Goal: Information Seeking & Learning: Check status

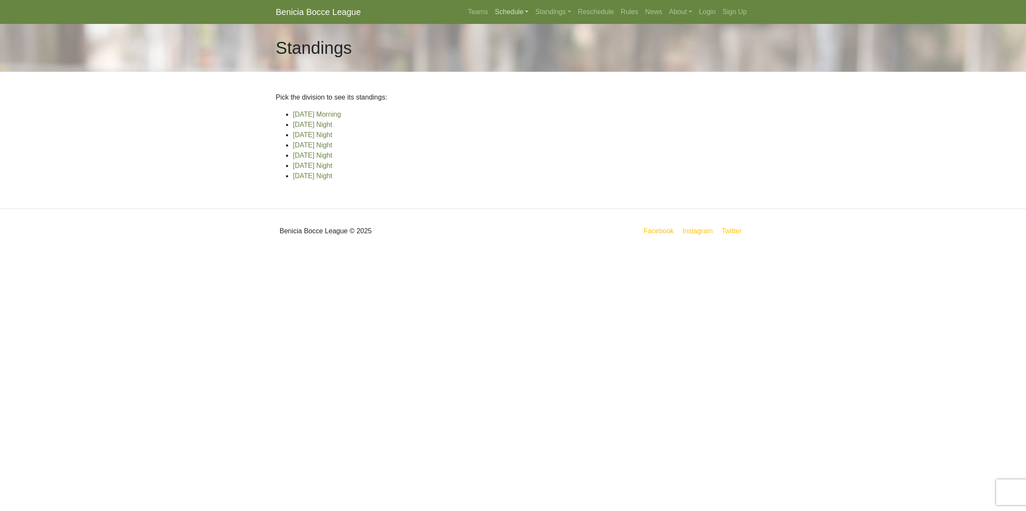
click at [509, 14] on link "Schedule" at bounding box center [512, 11] width 41 height 17
click at [511, 129] on strong "Playoffs" at bounding box center [515, 127] width 27 height 7
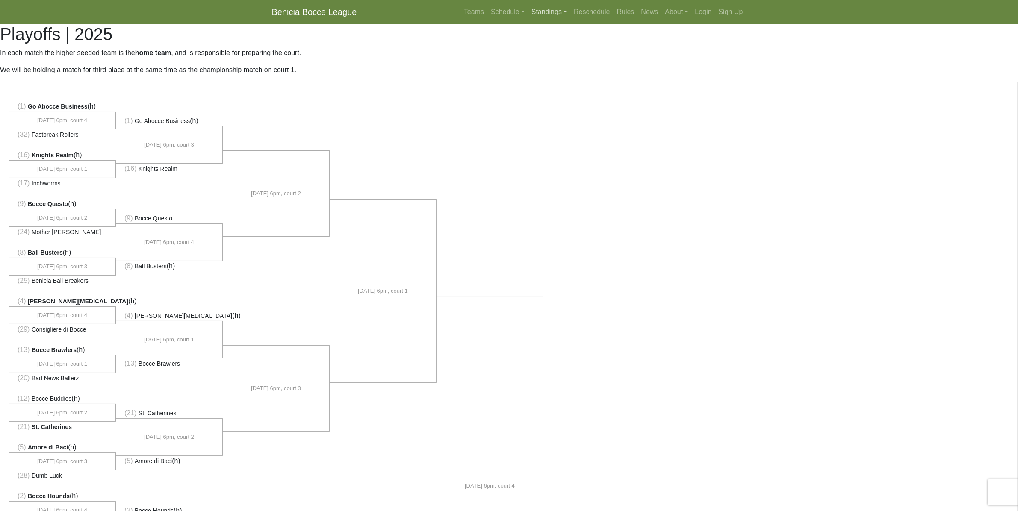
click at [549, 15] on link "Standings" at bounding box center [549, 11] width 42 height 17
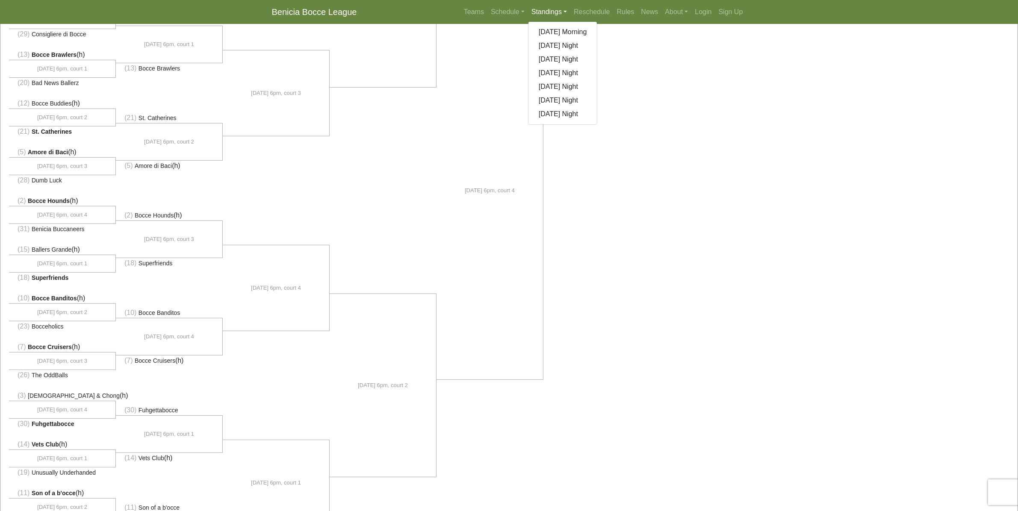
scroll to position [321, 0]
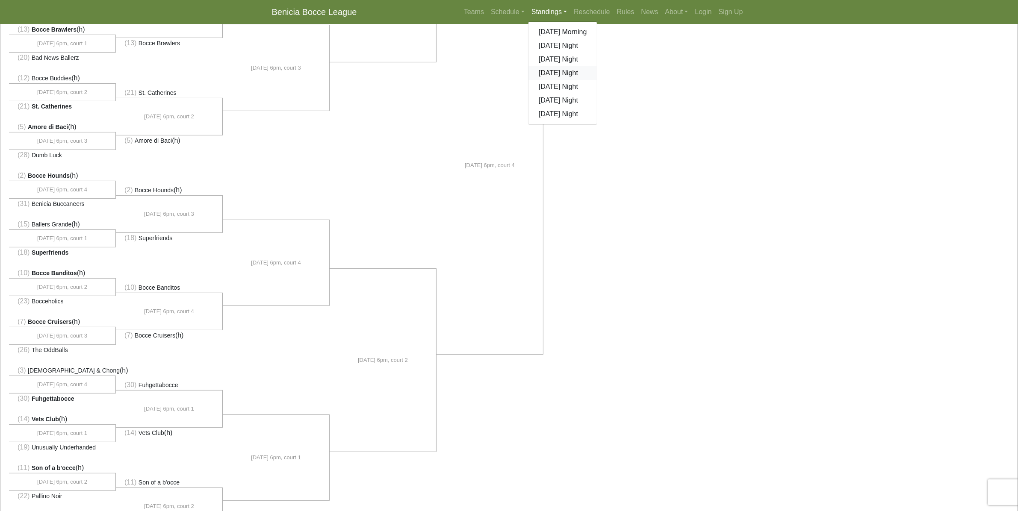
click at [556, 71] on link "[DATE] Night" at bounding box center [562, 73] width 69 height 14
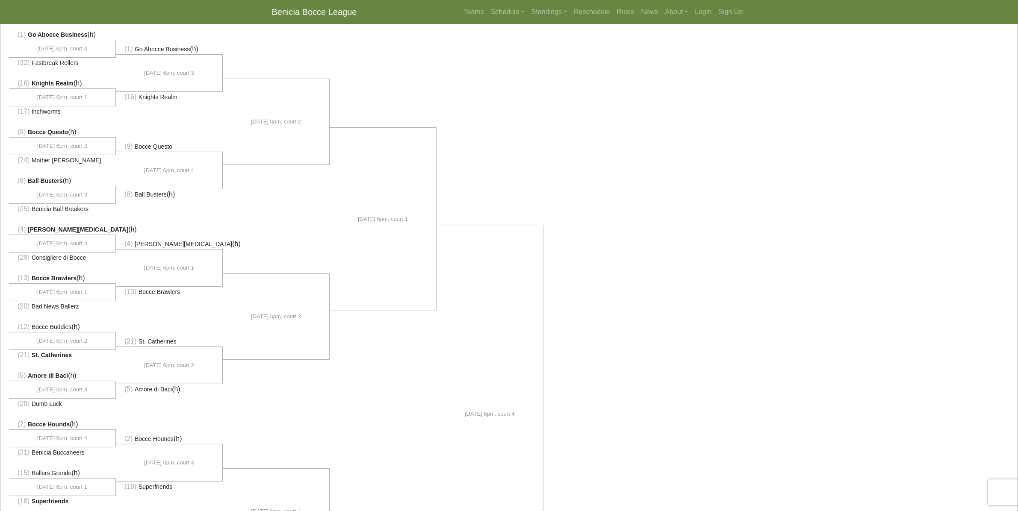
scroll to position [53, 0]
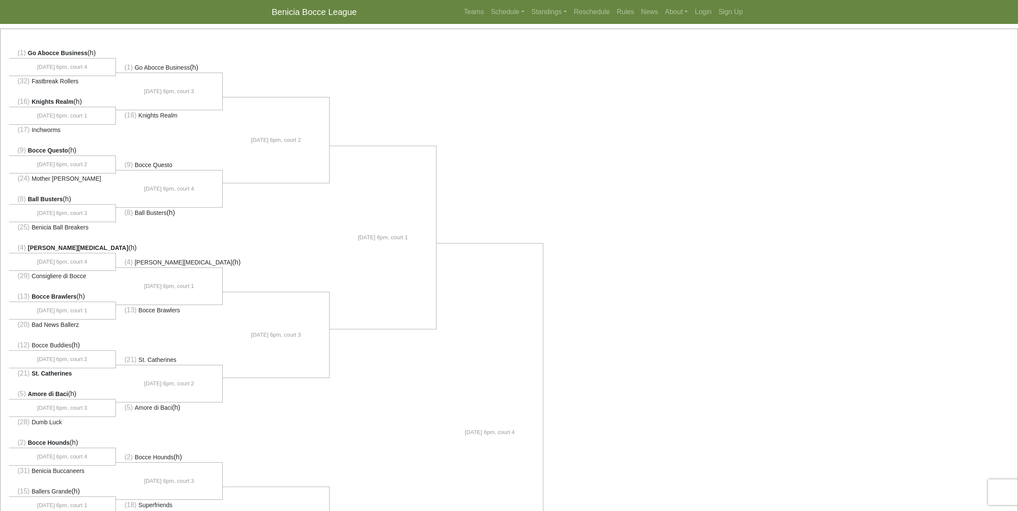
click at [146, 362] on span "St. Catherines" at bounding box center [158, 360] width 38 height 7
click at [472, 10] on link "Teams" at bounding box center [473, 11] width 27 height 17
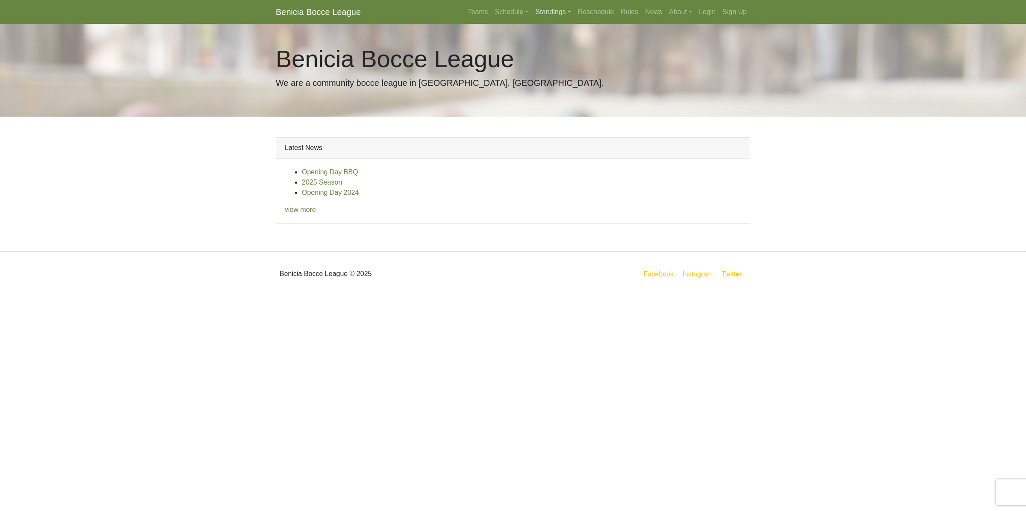
click at [552, 13] on link "Standings" at bounding box center [553, 11] width 42 height 17
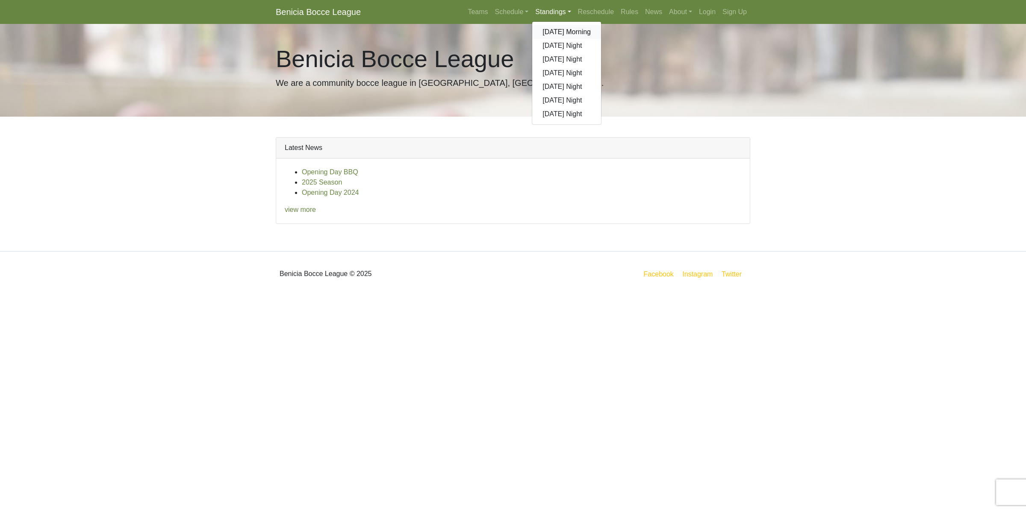
click at [558, 33] on link "[DATE] Morning" at bounding box center [566, 32] width 69 height 14
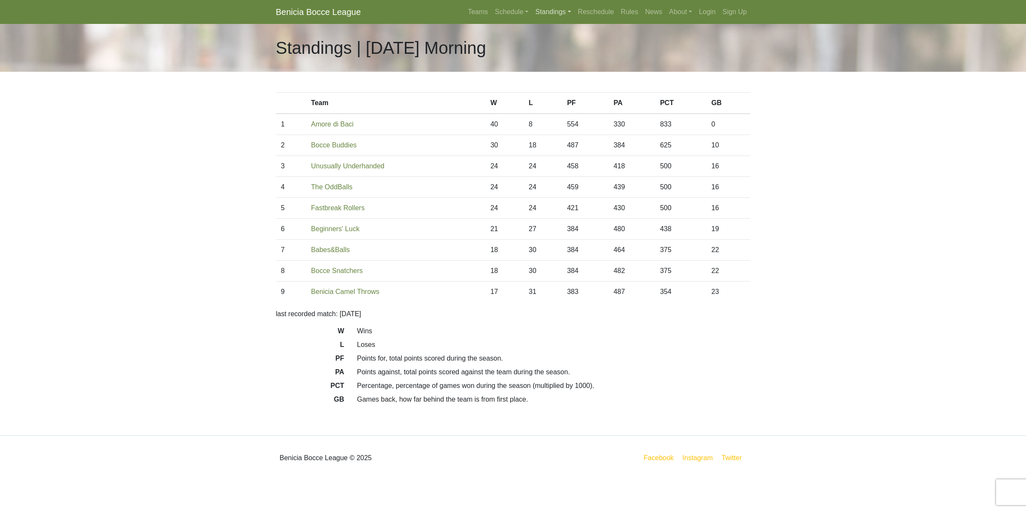
click at [557, 11] on link "Standings" at bounding box center [553, 11] width 42 height 17
click at [560, 73] on link "[DATE] Night" at bounding box center [566, 73] width 69 height 14
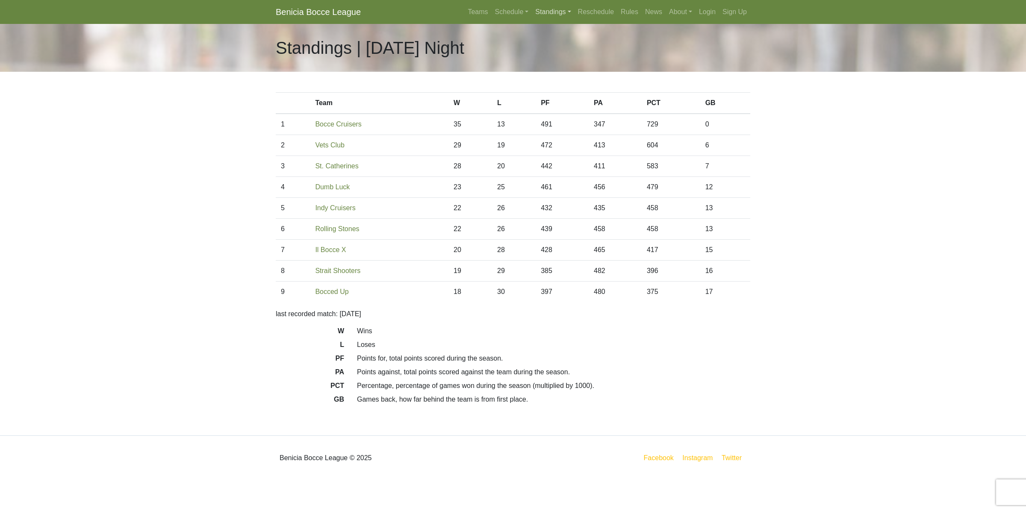
click at [555, 20] on link "Standings" at bounding box center [553, 11] width 42 height 17
click at [563, 84] on link "[DATE] Night" at bounding box center [566, 87] width 69 height 14
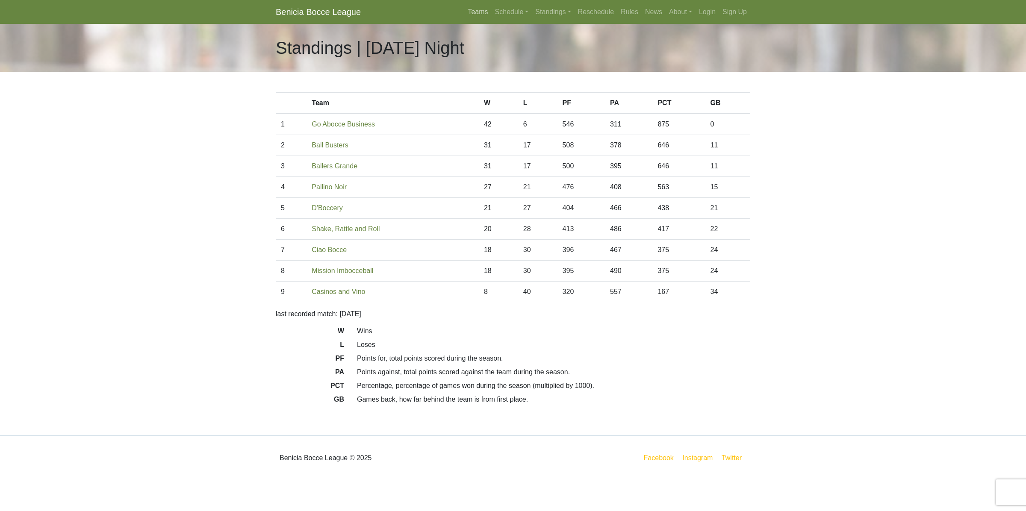
click at [481, 11] on link "Teams" at bounding box center [477, 11] width 27 height 17
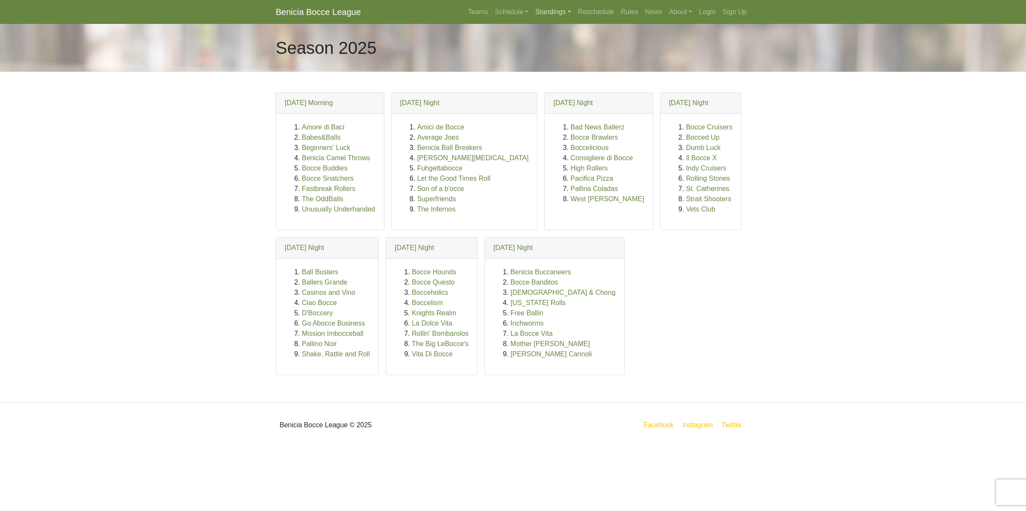
click at [559, 11] on link "Standings" at bounding box center [553, 11] width 42 height 17
click at [562, 103] on link "[DATE] Night" at bounding box center [566, 101] width 69 height 14
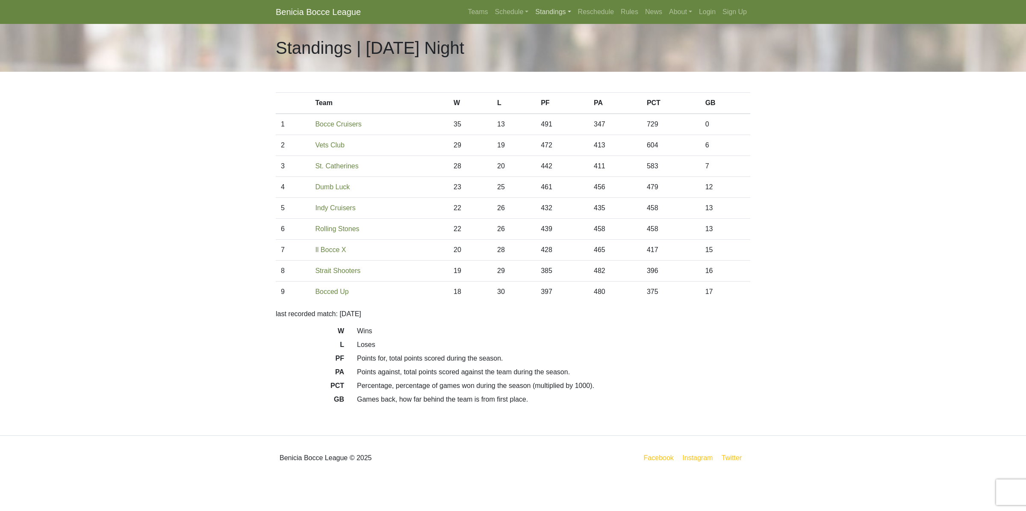
click at [551, 16] on link "Standings" at bounding box center [553, 11] width 42 height 17
click at [550, 90] on link "[DATE] Night" at bounding box center [566, 87] width 69 height 14
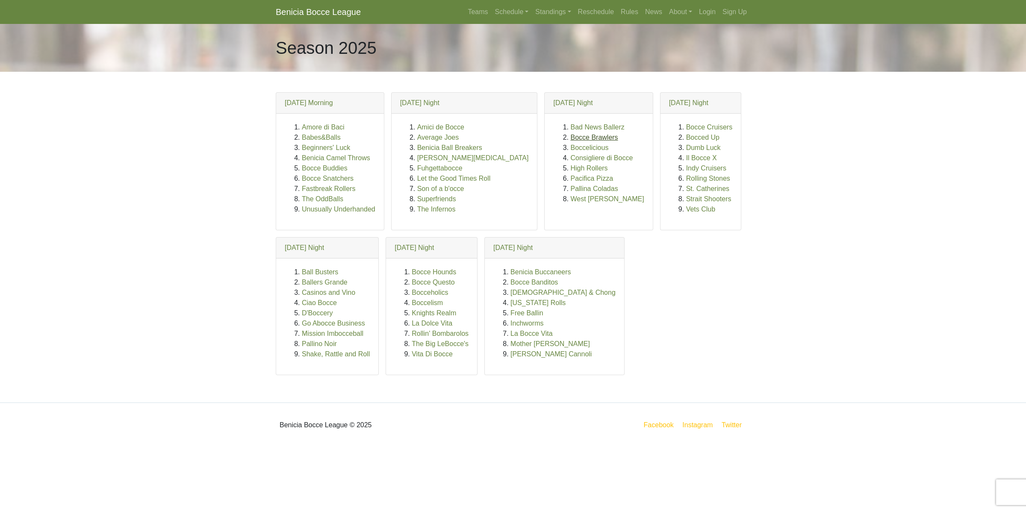
click at [570, 139] on link "Bocce Brawlers" at bounding box center [593, 137] width 47 height 7
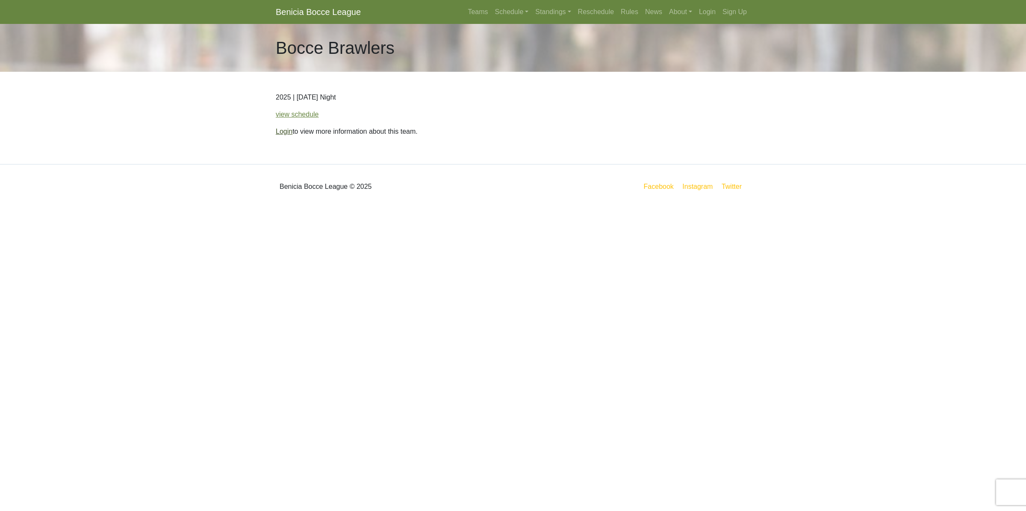
click at [280, 133] on link "Login" at bounding box center [284, 131] width 17 height 7
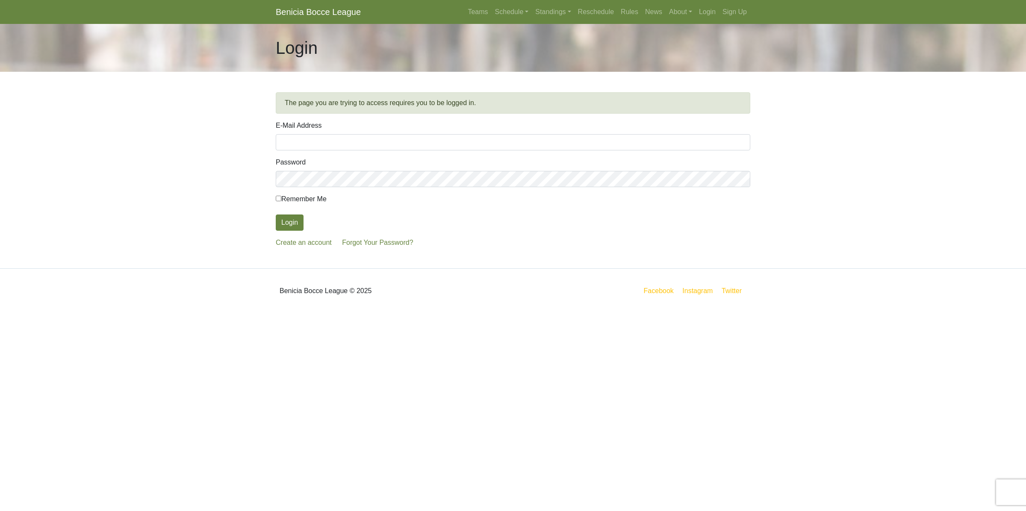
click at [307, 139] on input "E-Mail Address" at bounding box center [513, 142] width 474 height 16
type input "straiyer@pacbell.net"
click at [276, 215] on button "Login" at bounding box center [290, 223] width 28 height 16
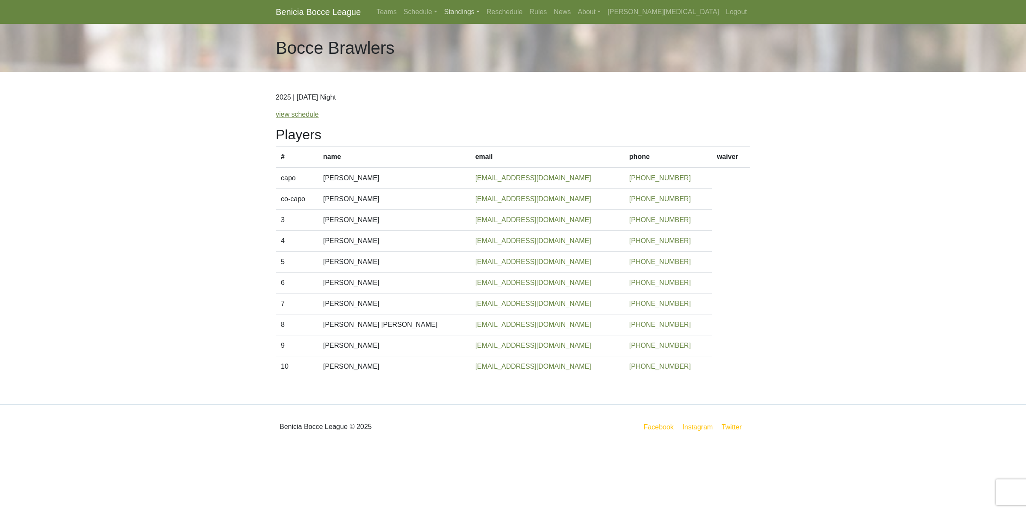
click at [483, 10] on link "Standings" at bounding box center [462, 11] width 42 height 17
click at [510, 62] on link "[DATE] Night" at bounding box center [475, 60] width 69 height 14
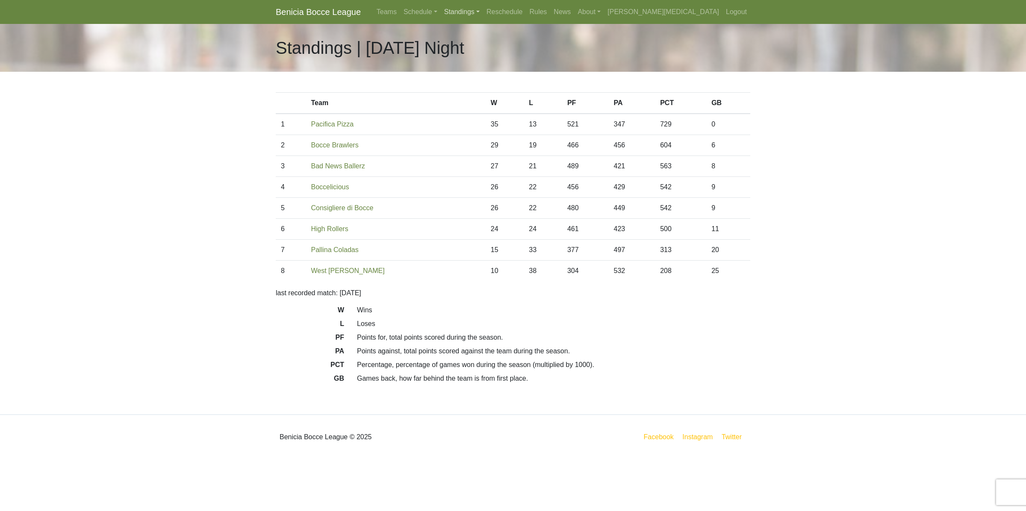
click at [483, 13] on link "Standings" at bounding box center [462, 11] width 42 height 17
click at [510, 46] on link "[DATE] Night" at bounding box center [475, 46] width 69 height 14
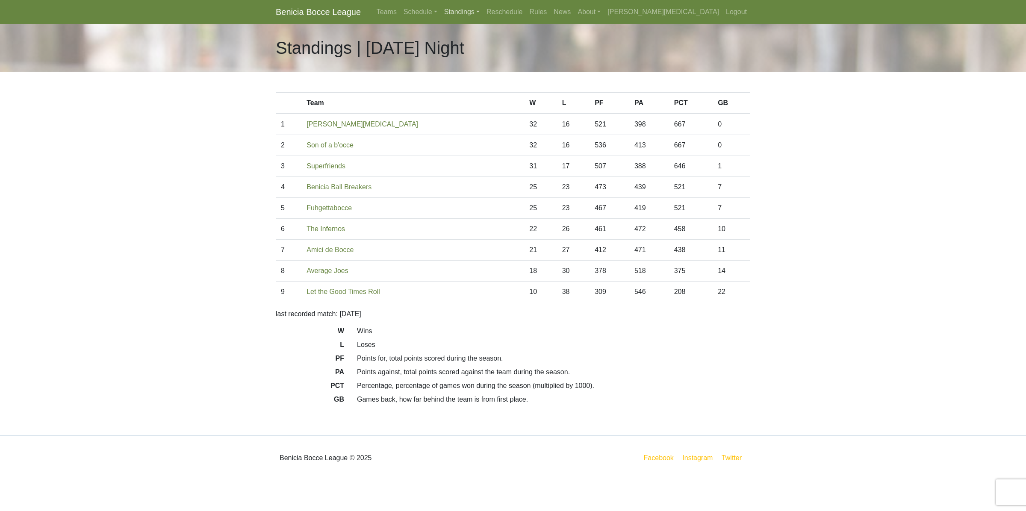
click at [483, 13] on link "Standings" at bounding box center [462, 11] width 42 height 17
click at [510, 41] on link "[DATE] Night" at bounding box center [475, 46] width 69 height 14
click at [483, 15] on link "Standings" at bounding box center [462, 11] width 42 height 17
click at [510, 29] on link "[DATE] Morning" at bounding box center [475, 32] width 69 height 14
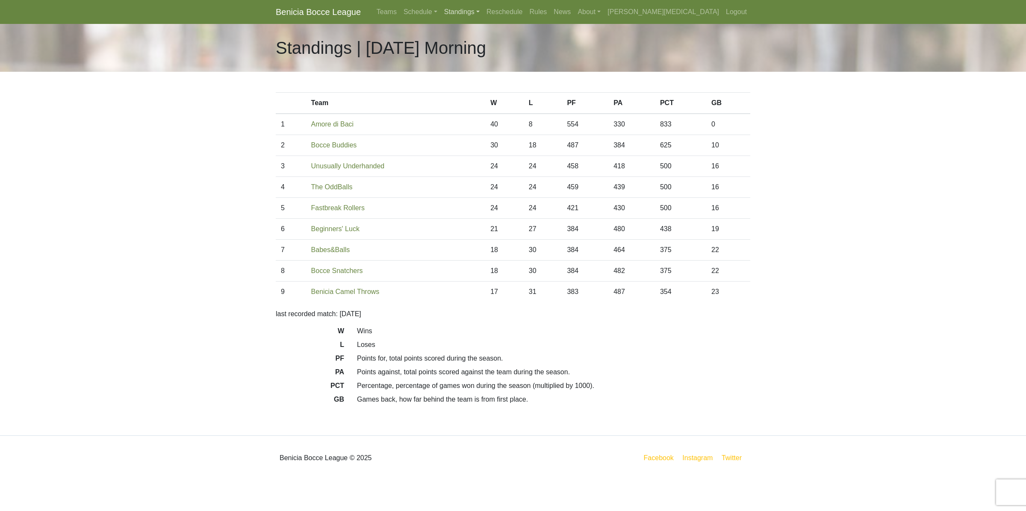
click at [483, 11] on link "Standings" at bounding box center [462, 11] width 42 height 17
click at [510, 58] on link "[DATE] Night" at bounding box center [475, 60] width 69 height 14
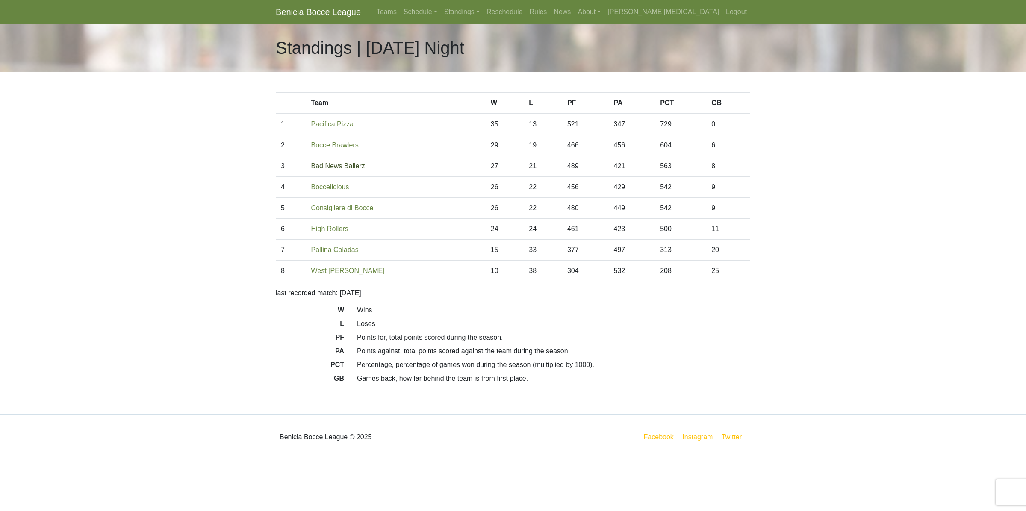
click at [334, 165] on link "Bad News Ballerz" at bounding box center [338, 165] width 54 height 7
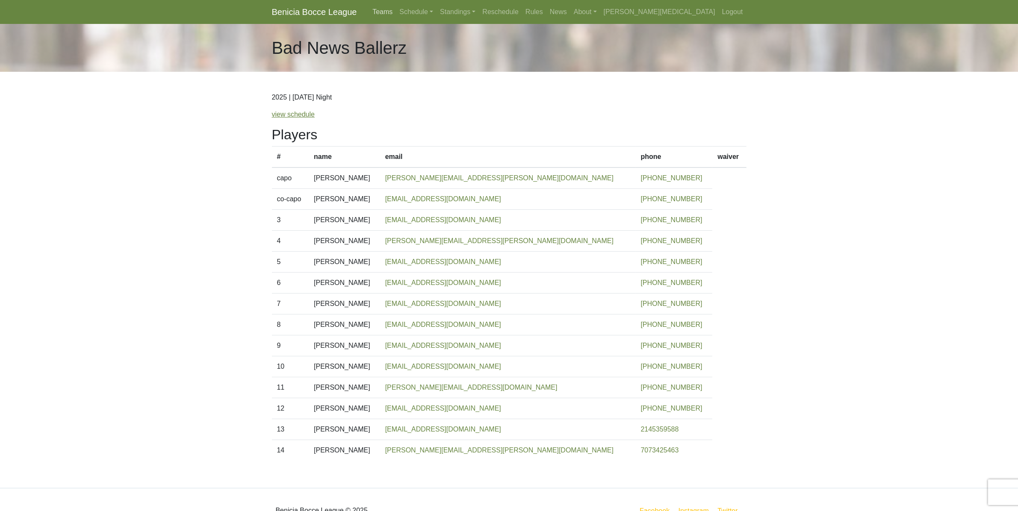
click at [396, 12] on link "Teams" at bounding box center [382, 11] width 27 height 17
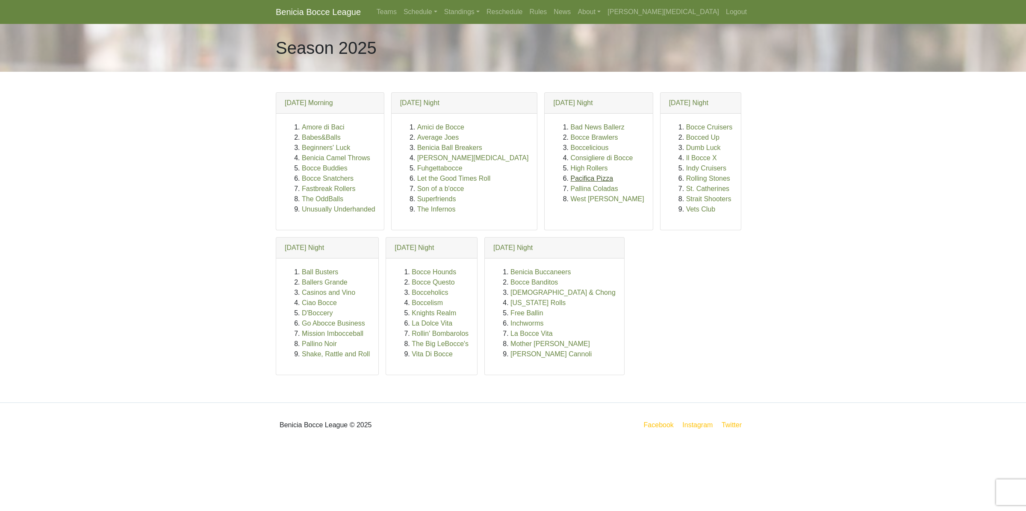
click at [570, 180] on link "Pacifica Pizza" at bounding box center [591, 178] width 43 height 7
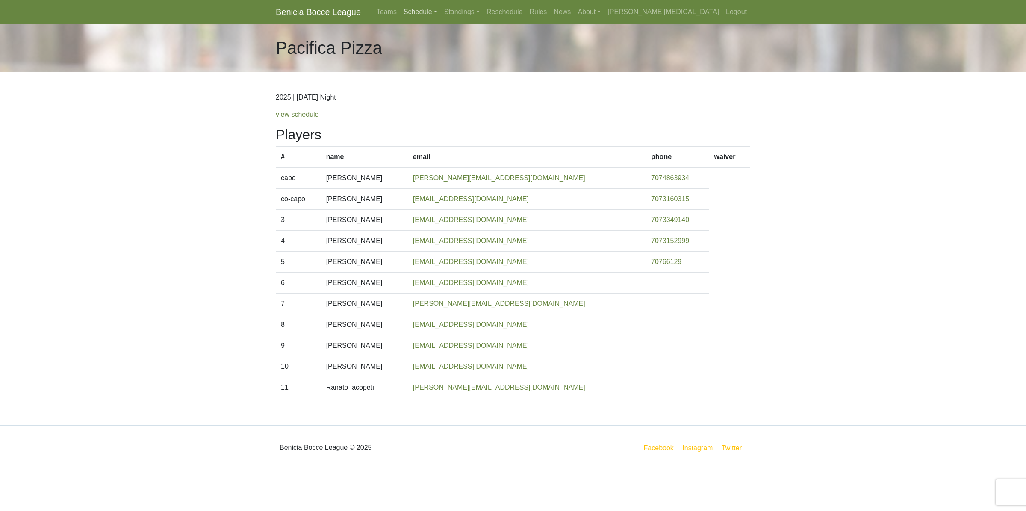
click at [441, 13] on link "Schedule" at bounding box center [420, 11] width 41 height 17
click at [437, 130] on strong "Playoffs" at bounding box center [424, 127] width 27 height 7
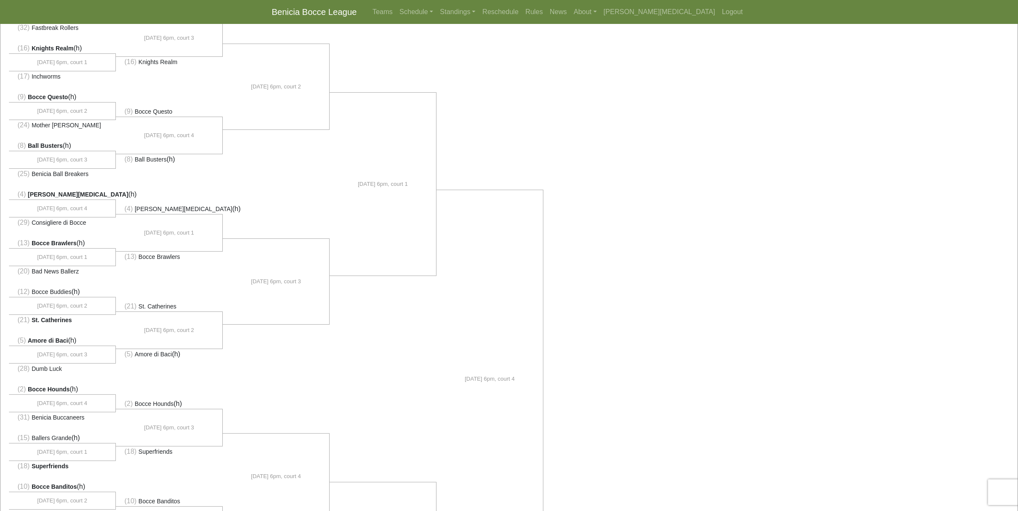
scroll to position [160, 0]
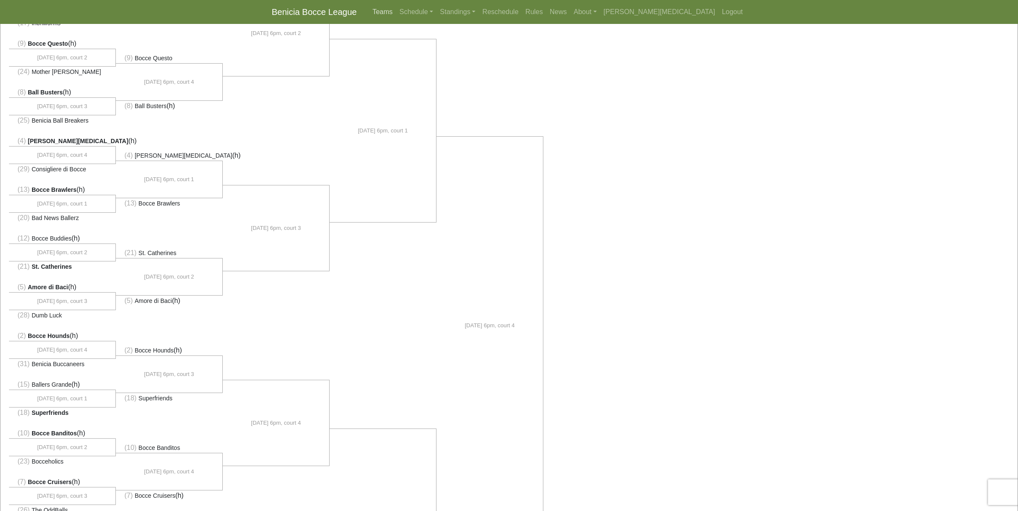
click at [396, 8] on link "Teams" at bounding box center [382, 11] width 27 height 17
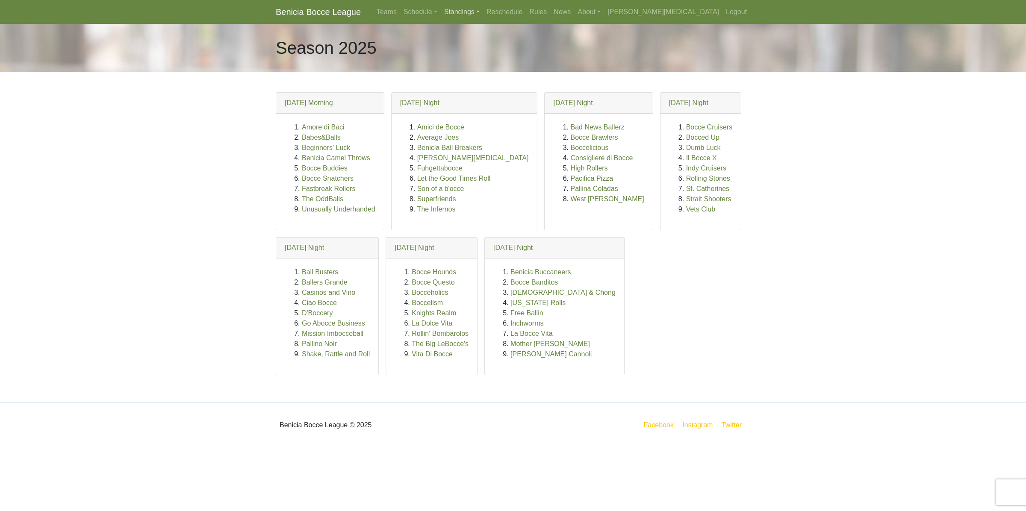
click at [483, 9] on link "Standings" at bounding box center [462, 11] width 42 height 17
click at [510, 73] on link "[DATE] Night" at bounding box center [475, 73] width 69 height 14
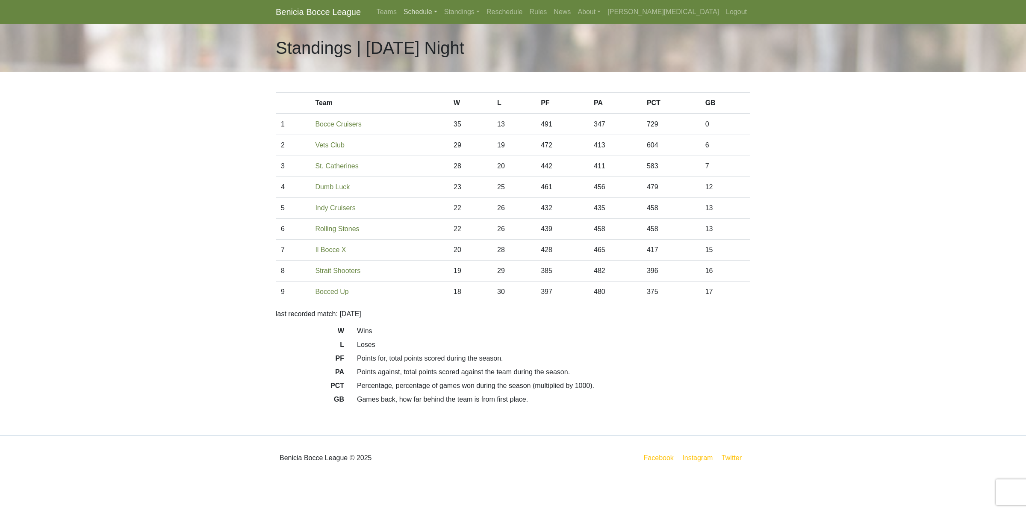
click at [441, 11] on link "Schedule" at bounding box center [420, 11] width 41 height 17
click at [437, 130] on strong "Playoffs" at bounding box center [424, 127] width 27 height 7
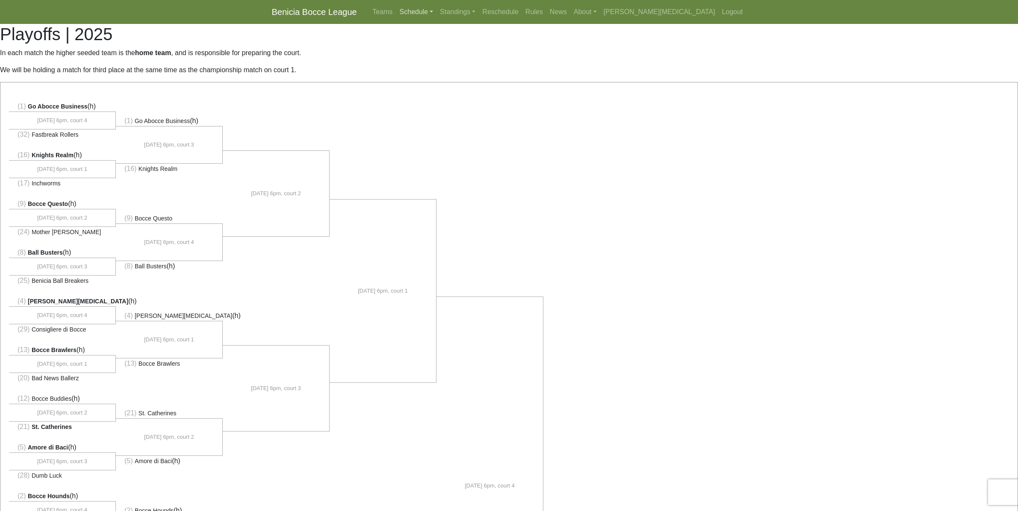
click at [436, 9] on link "Schedule" at bounding box center [416, 11] width 41 height 17
click at [433, 127] on strong "Playoffs" at bounding box center [420, 127] width 27 height 7
click at [396, 11] on link "Teams" at bounding box center [382, 11] width 27 height 17
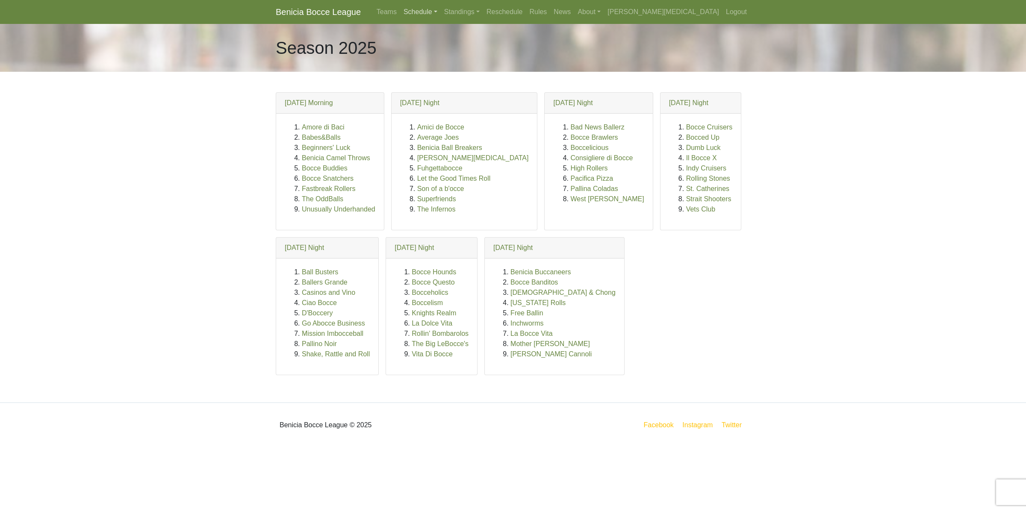
click at [441, 11] on link "Schedule" at bounding box center [420, 11] width 41 height 17
click at [437, 131] on strong "Playoffs" at bounding box center [424, 127] width 27 height 7
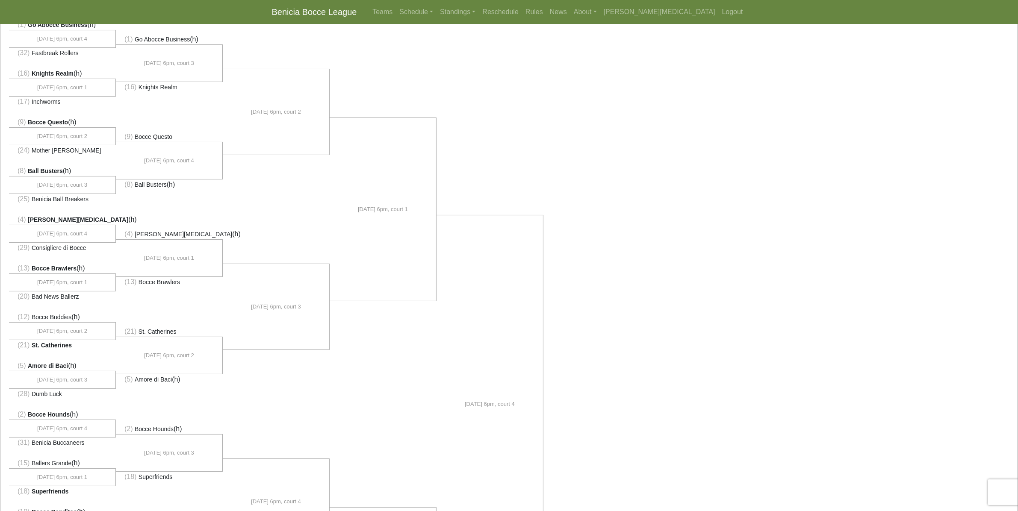
scroll to position [107, 0]
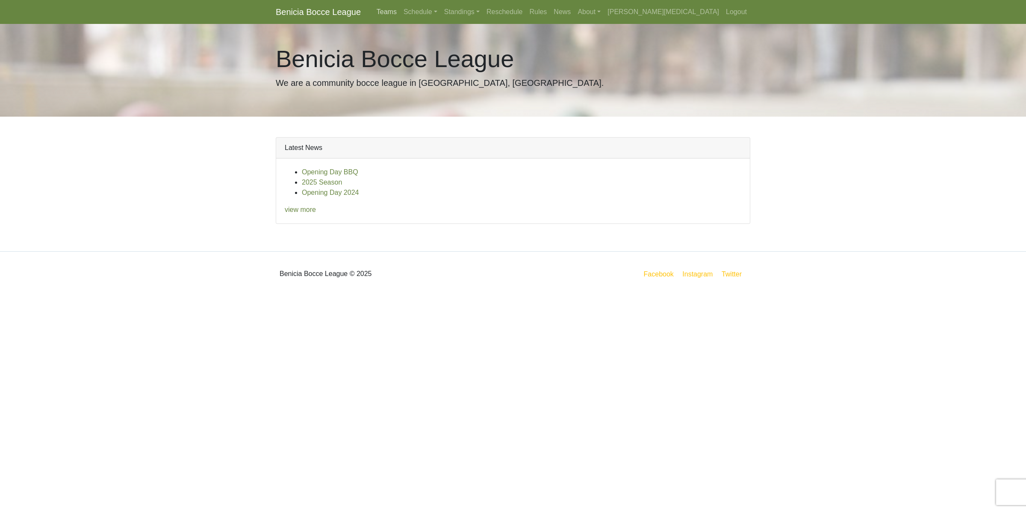
click at [400, 11] on link "Teams" at bounding box center [386, 11] width 27 height 17
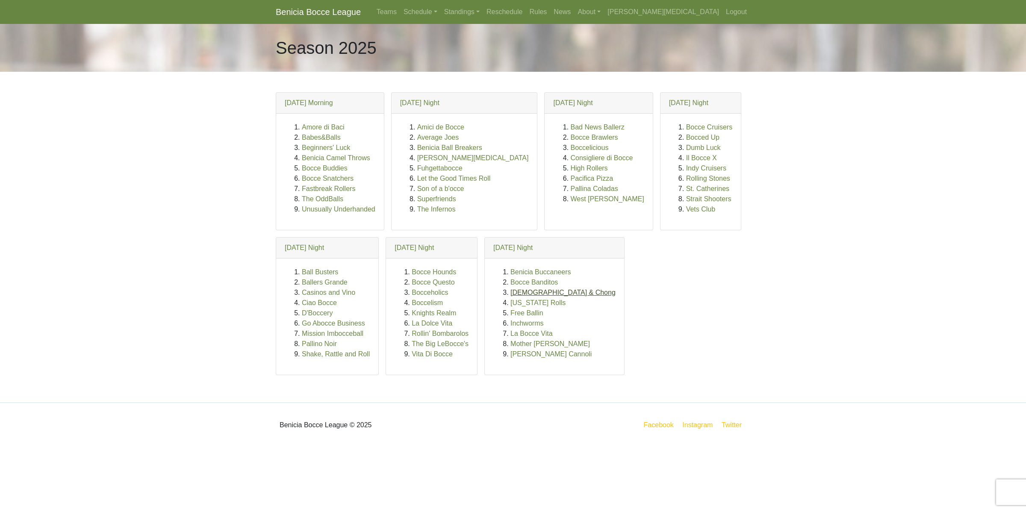
click at [544, 294] on link "Bocheech & Chong" at bounding box center [562, 292] width 105 height 7
click at [533, 274] on link "Benicia Buccaneers" at bounding box center [540, 271] width 60 height 7
click at [525, 283] on link "Bocce Banditos" at bounding box center [533, 282] width 47 height 7
click at [441, 296] on link "Bocceholics" at bounding box center [430, 292] width 36 height 7
click at [533, 273] on link "Benicia Buccaneers" at bounding box center [540, 271] width 60 height 7
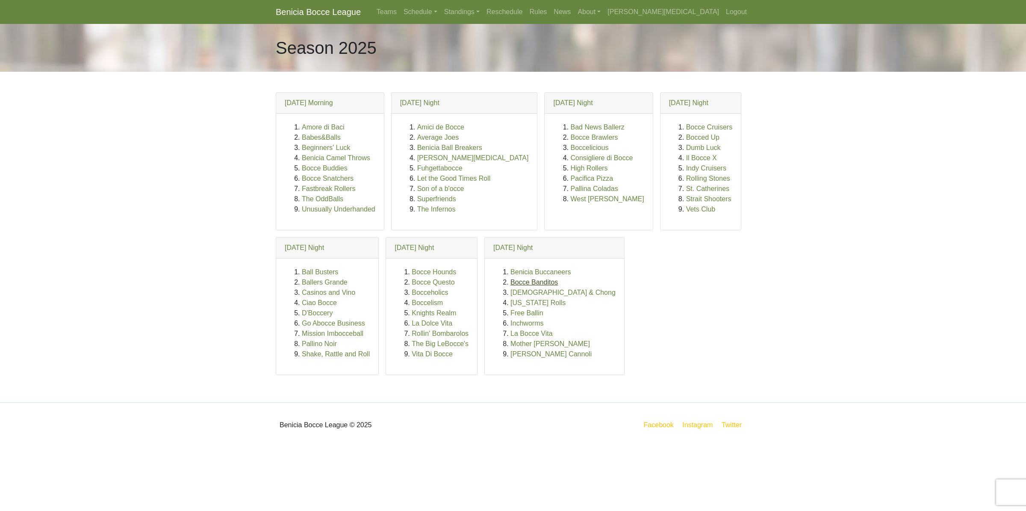
click at [539, 286] on link "Bocce Banditos" at bounding box center [533, 282] width 47 height 7
click at [556, 294] on link "Bocheech & Chong" at bounding box center [562, 292] width 105 height 7
click at [513, 302] on link "California Rolls" at bounding box center [537, 302] width 55 height 7
click at [530, 305] on link "California Rolls" at bounding box center [537, 302] width 55 height 7
click at [521, 315] on link "Free Ballin" at bounding box center [526, 312] width 32 height 7
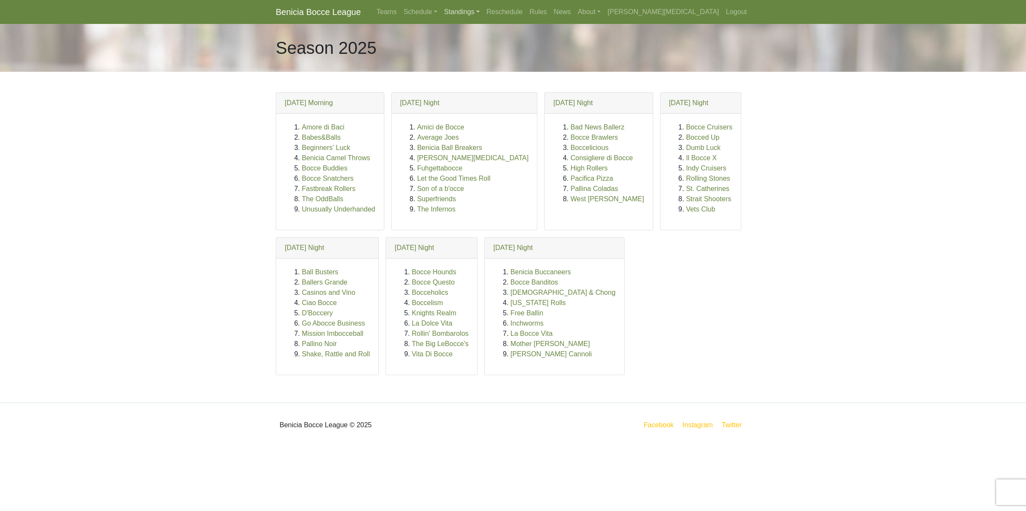
click at [483, 12] on link "Standings" at bounding box center [462, 11] width 42 height 17
click at [510, 112] on link "[DATE] Night" at bounding box center [475, 114] width 69 height 14
click at [522, 327] on link "Inchworms" at bounding box center [526, 323] width 33 height 7
click at [513, 333] on link "La Bocce Vita" at bounding box center [531, 333] width 42 height 7
click at [483, 11] on link "Standings" at bounding box center [462, 11] width 42 height 17
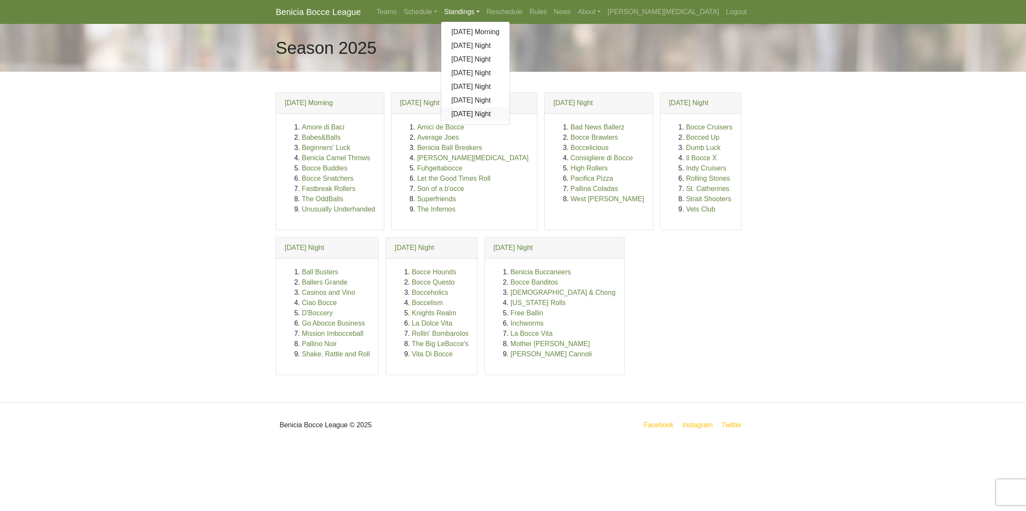
click at [510, 112] on link "[DATE] Night" at bounding box center [475, 114] width 69 height 14
click at [516, 347] on link "Mother [PERSON_NAME]" at bounding box center [550, 343] width 80 height 7
click at [526, 353] on link "Rolli Cannoli" at bounding box center [550, 354] width 81 height 7
click at [483, 14] on link "Standings" at bounding box center [462, 11] width 42 height 17
click at [510, 114] on link "[DATE] Night" at bounding box center [475, 114] width 69 height 14
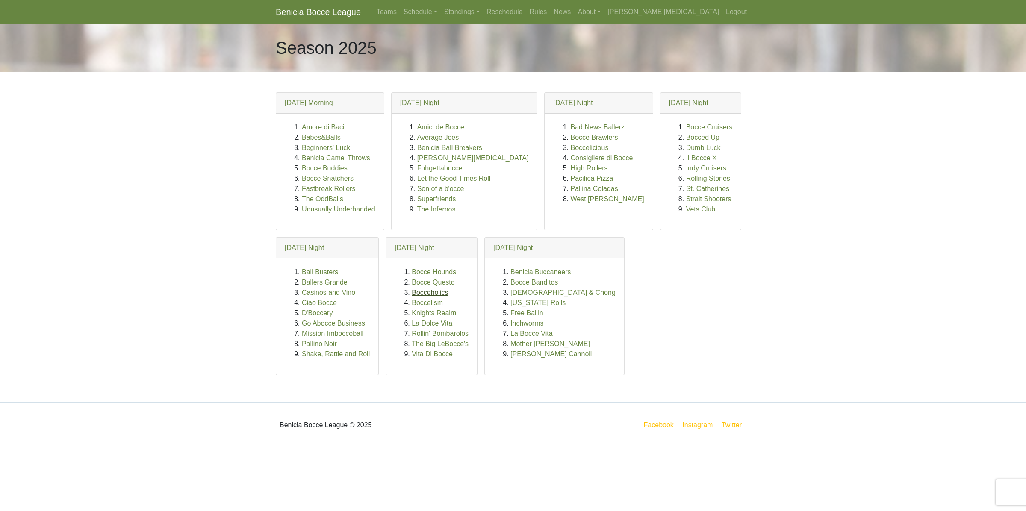
click at [426, 293] on link "Bocceholics" at bounding box center [430, 292] width 36 height 7
click at [420, 304] on link "Boccelism" at bounding box center [427, 302] width 31 height 7
click at [421, 315] on link "Knights Realm" at bounding box center [434, 312] width 44 height 7
click at [424, 326] on link "La Dolce Vita" at bounding box center [432, 323] width 41 height 7
click at [442, 333] on link "Rollin' Bombarolos" at bounding box center [440, 333] width 57 height 7
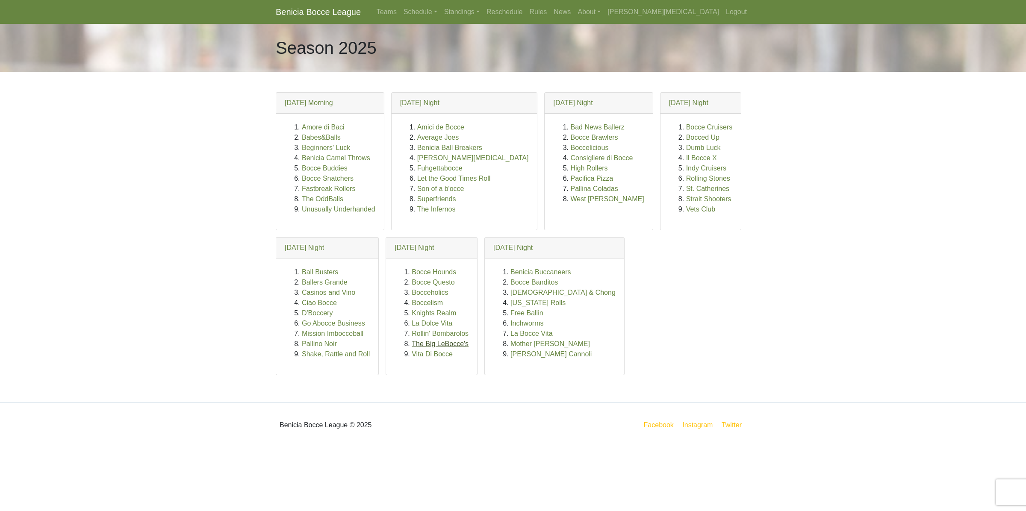
click at [424, 342] on link "The Big LeBocce's" at bounding box center [440, 343] width 57 height 7
click at [426, 355] on link "Vita Di Bocce" at bounding box center [432, 354] width 41 height 7
click at [311, 272] on link "Ball Busters" at bounding box center [320, 271] width 36 height 7
click at [315, 283] on link "Ballers Grande" at bounding box center [325, 282] width 46 height 7
click at [320, 293] on link "Casinos and Vino" at bounding box center [328, 292] width 53 height 7
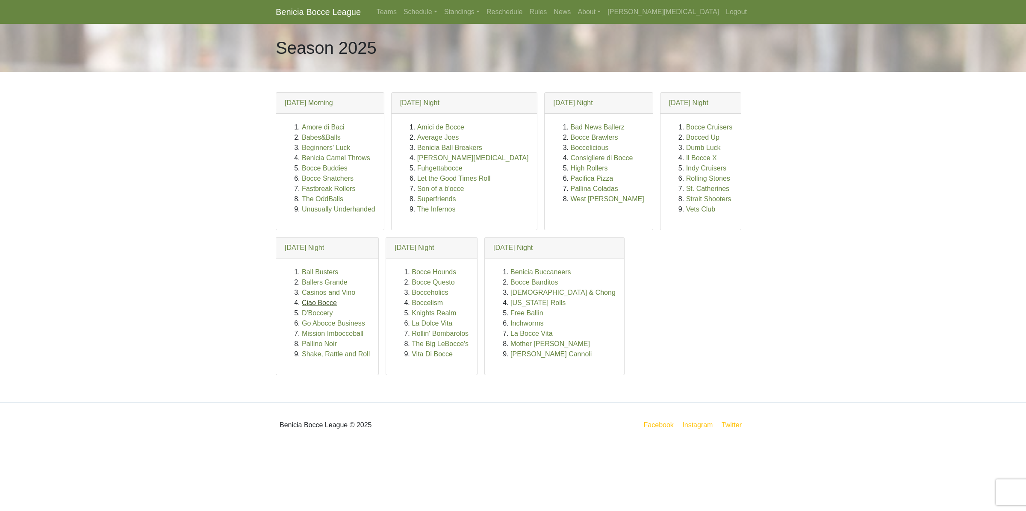
click at [316, 304] on link "Ciao Bocce" at bounding box center [319, 302] width 35 height 7
click at [318, 314] on link "D'Boccery" at bounding box center [317, 312] width 31 height 7
click at [314, 324] on link "Go Abocce Business" at bounding box center [333, 323] width 63 height 7
click at [315, 333] on link "Mission Imbocceball" at bounding box center [333, 333] width 62 height 7
click at [309, 347] on link "Pallino Noir" at bounding box center [319, 343] width 35 height 7
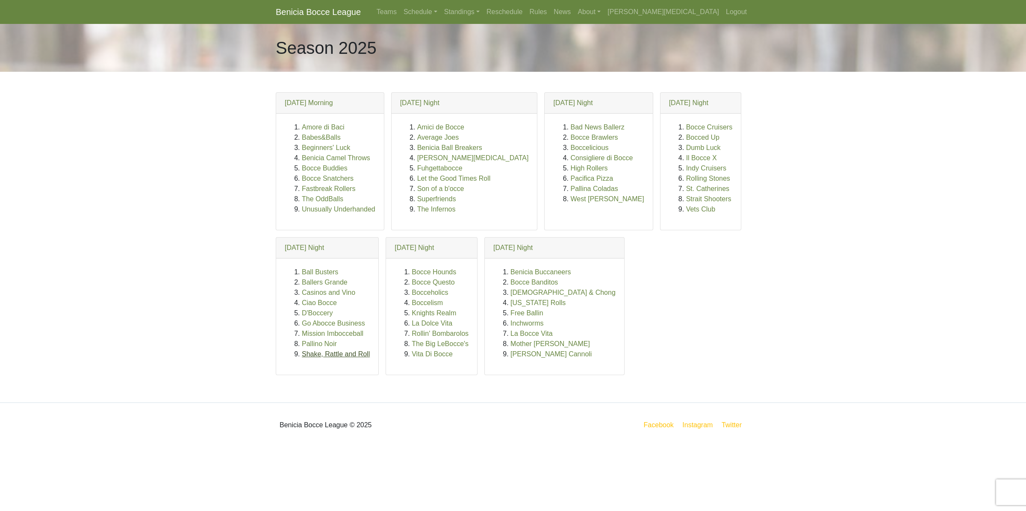
click at [312, 354] on link "Shake, Rattle and Roll" at bounding box center [336, 354] width 68 height 7
click at [329, 165] on link "Bocce Buddies" at bounding box center [325, 168] width 46 height 7
click at [333, 128] on link "Amore di Baci" at bounding box center [323, 127] width 43 height 7
click at [313, 138] on link "Babes&Balls" at bounding box center [321, 137] width 39 height 7
click at [325, 147] on link "Beginners' Luck" at bounding box center [326, 147] width 48 height 7
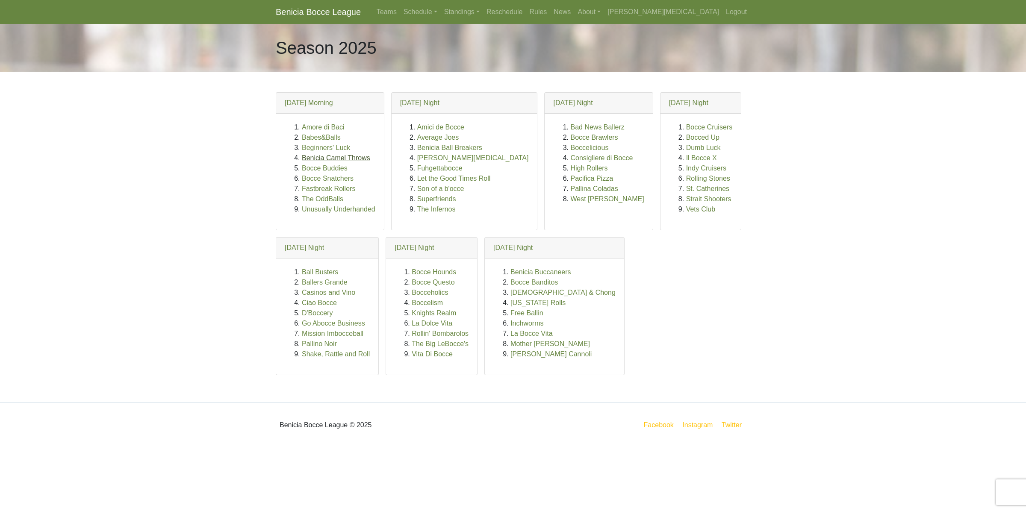
click at [310, 158] on link "Benicia Camel Throws" at bounding box center [336, 157] width 68 height 7
click at [317, 168] on link "Bocce Buddies" at bounding box center [325, 168] width 46 height 7
click at [310, 157] on link "Benicia Camel Throws" at bounding box center [336, 157] width 68 height 7
click at [326, 189] on link "Fastbreak Rollers" at bounding box center [328, 188] width 53 height 7
click at [317, 200] on link "The OddBalls" at bounding box center [322, 198] width 41 height 7
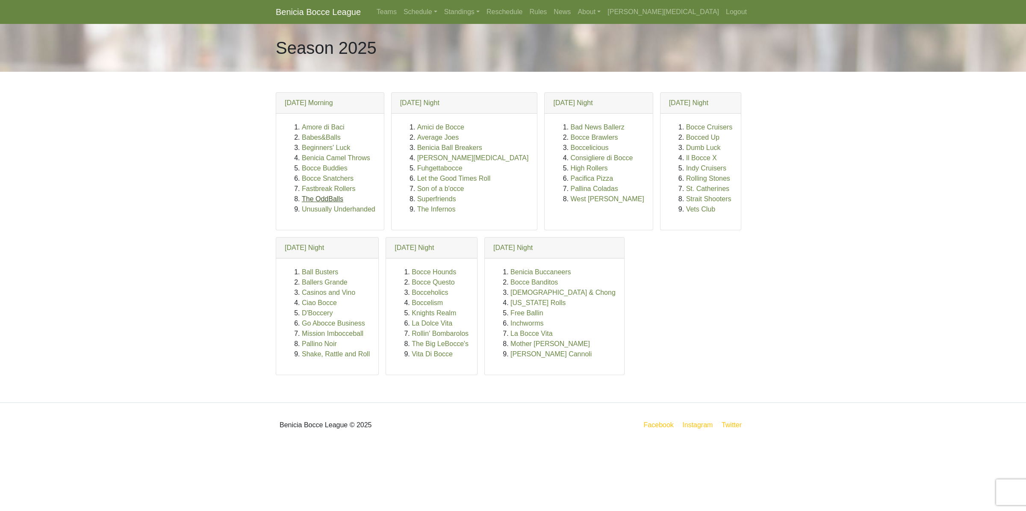
click at [318, 197] on link "The OddBalls" at bounding box center [322, 198] width 41 height 7
click at [323, 209] on link "Unusually Underhanded" at bounding box center [339, 209] width 74 height 7
click at [570, 127] on link "Bad News Ballerz" at bounding box center [597, 127] width 54 height 7
click at [570, 138] on link "Bocce Brawlers" at bounding box center [593, 137] width 47 height 7
click at [570, 150] on link "Boccelicious" at bounding box center [589, 147] width 38 height 7
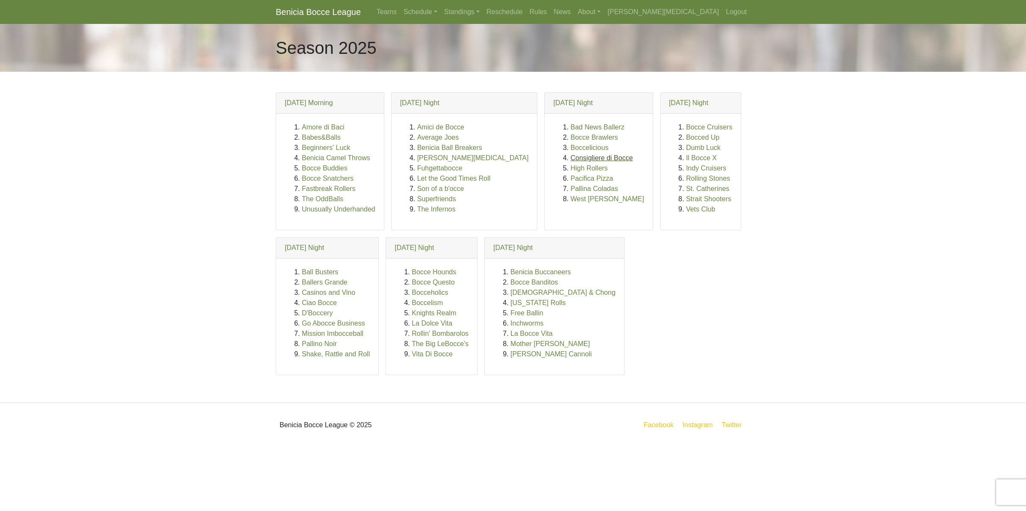
click at [570, 159] on link "Consigliere di Bocce" at bounding box center [601, 157] width 62 height 7
click at [483, 11] on link "Standings" at bounding box center [462, 11] width 42 height 17
click at [510, 60] on link "[DATE] Night" at bounding box center [475, 60] width 69 height 14
click at [570, 168] on link "High Rollers" at bounding box center [588, 168] width 37 height 7
click at [483, 10] on link "Standings" at bounding box center [462, 11] width 42 height 17
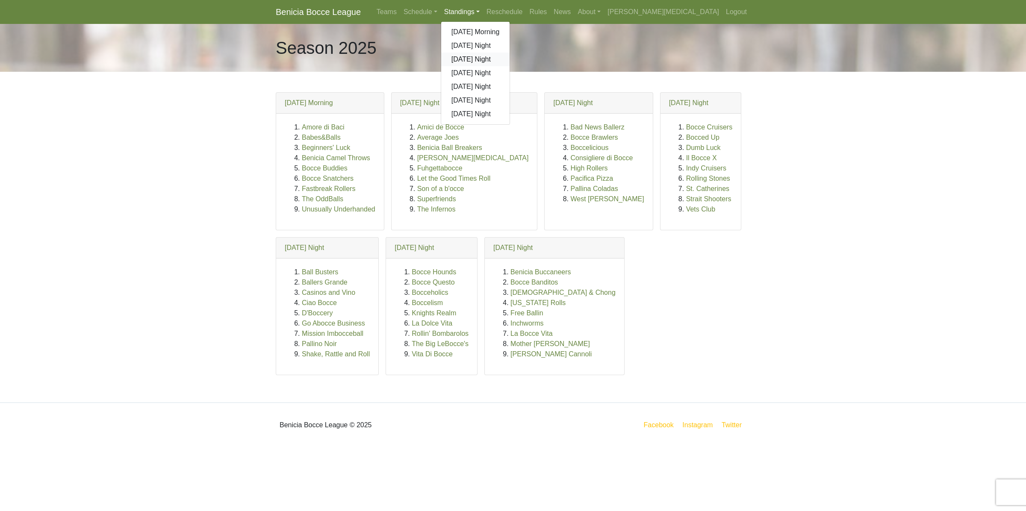
click at [510, 59] on link "[DATE] Night" at bounding box center [475, 60] width 69 height 14
click at [570, 182] on link "Pacifica Pizza" at bounding box center [591, 178] width 43 height 7
click at [570, 192] on link "Pallina Coladas" at bounding box center [593, 188] width 47 height 7
click at [570, 197] on link "West Enders" at bounding box center [607, 198] width 74 height 7
click at [686, 124] on link "Bocce Cruisers" at bounding box center [709, 127] width 46 height 7
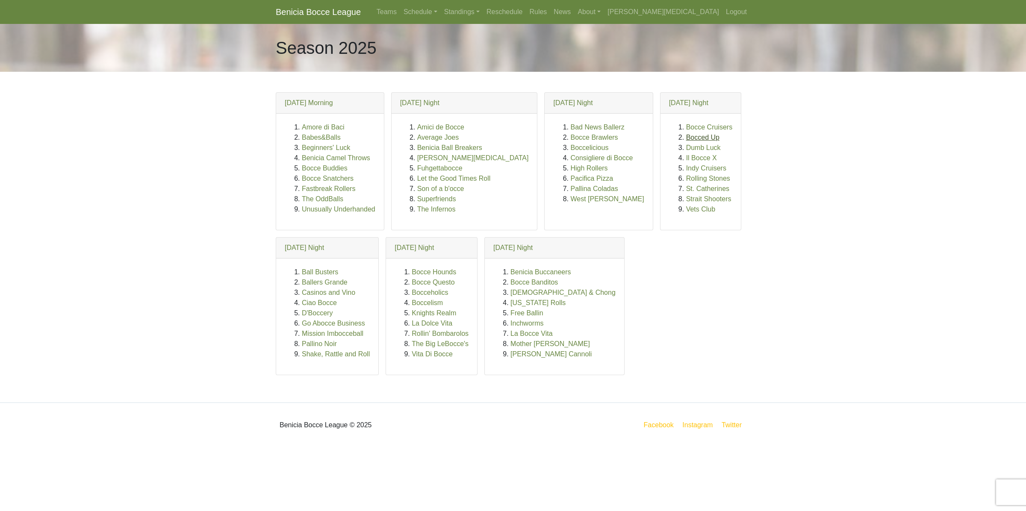
click at [686, 138] on link "Bocced Up" at bounding box center [702, 137] width 33 height 7
click at [686, 150] on link "Dumb Luck" at bounding box center [703, 147] width 35 height 7
click at [686, 159] on link "Il Bocce X" at bounding box center [701, 157] width 31 height 7
click at [483, 14] on link "Standings" at bounding box center [462, 11] width 42 height 17
click at [510, 71] on link "[DATE] Night" at bounding box center [475, 73] width 69 height 14
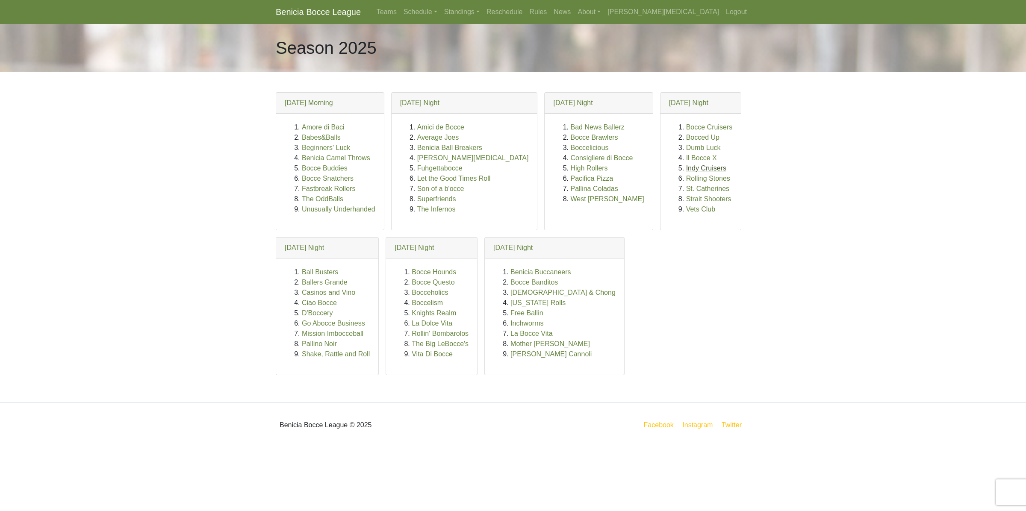
click at [686, 169] on link "Indy Cruisers" at bounding box center [706, 168] width 40 height 7
click at [686, 180] on link "Rolling Stones" at bounding box center [708, 178] width 44 height 7
click at [686, 177] on link "Rolling Stones" at bounding box center [708, 178] width 44 height 7
click at [686, 189] on link "St. Catherines" at bounding box center [707, 188] width 43 height 7
click at [686, 198] on link "Strait Shooters" at bounding box center [708, 198] width 45 height 7
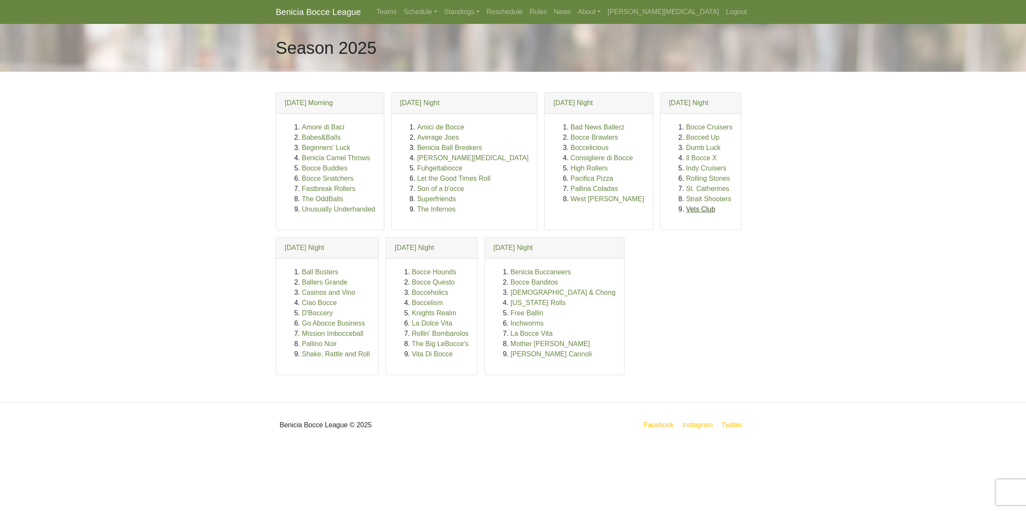
click at [686, 212] on link "Vets Club" at bounding box center [700, 209] width 29 height 7
click at [527, 354] on link "Rolli Cannoli" at bounding box center [550, 354] width 81 height 7
click at [537, 347] on link "Mother [PERSON_NAME]" at bounding box center [550, 343] width 80 height 7
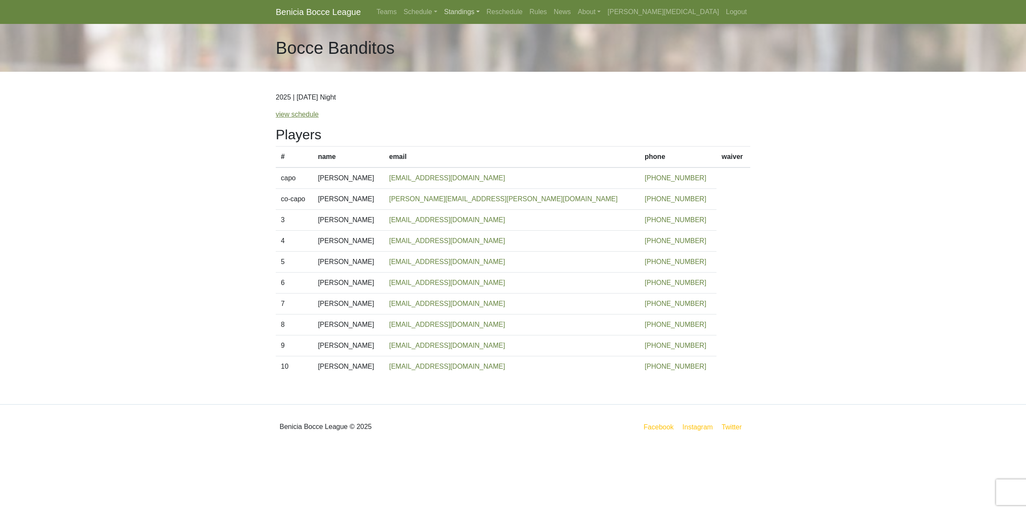
click at [483, 13] on link "Standings" at bounding box center [462, 11] width 42 height 17
click at [510, 117] on link "[DATE] Night" at bounding box center [475, 114] width 69 height 14
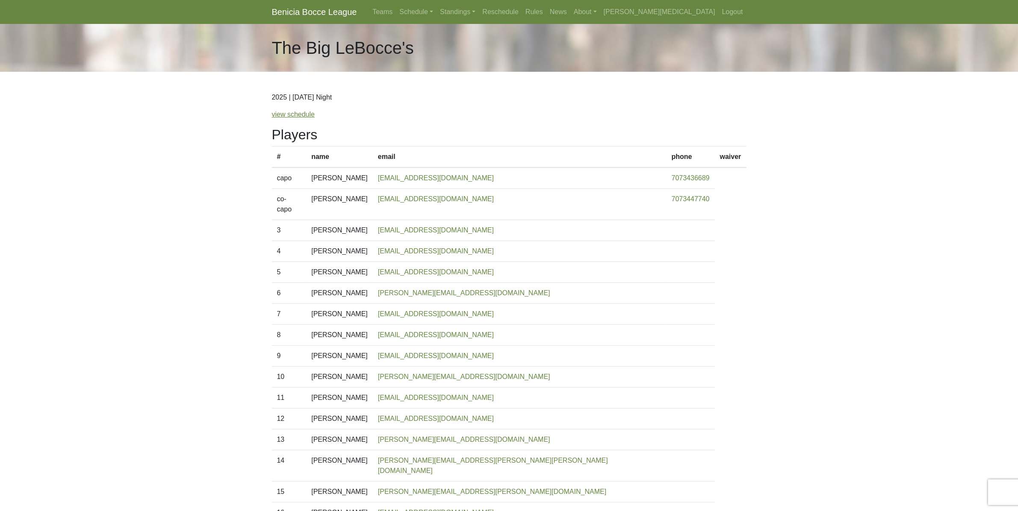
scroll to position [53, 0]
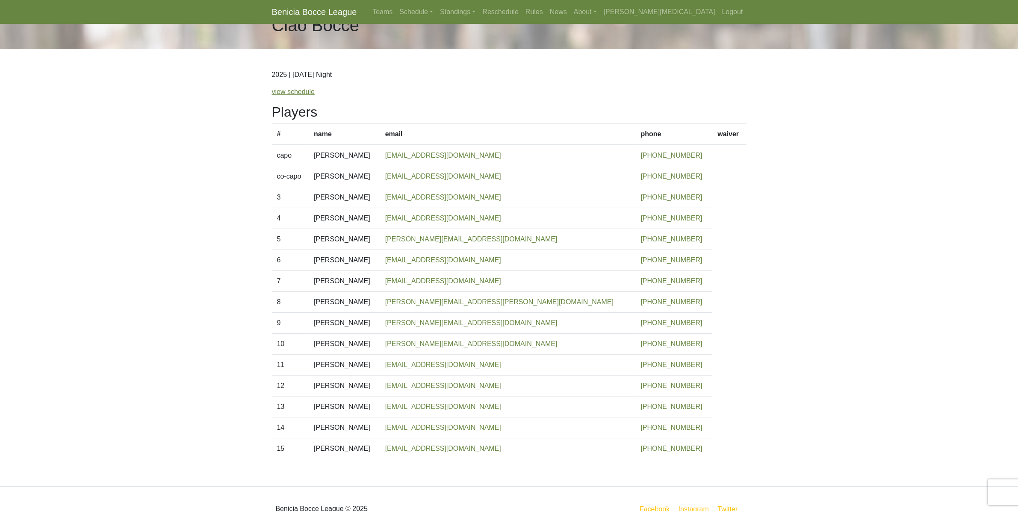
scroll to position [44, 0]
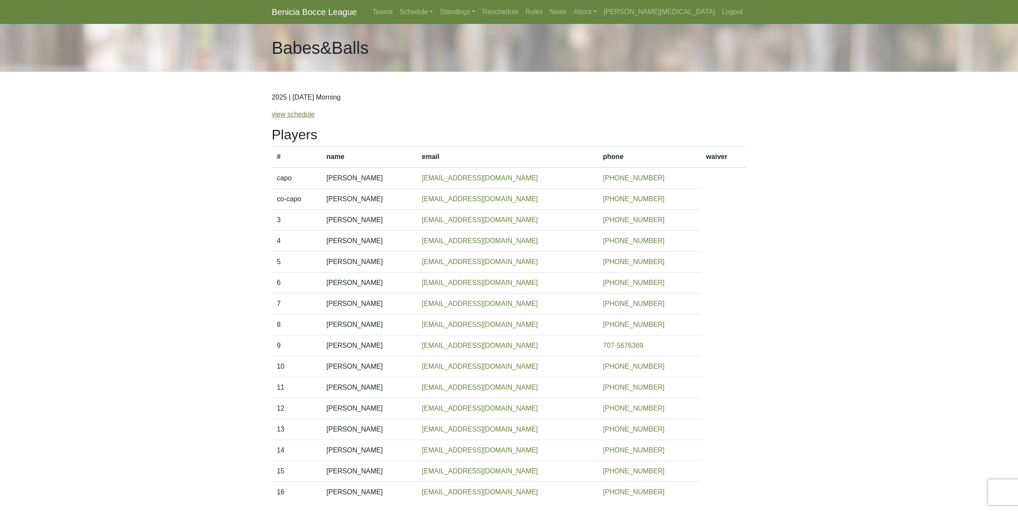
scroll to position [53, 0]
